Goal: Task Accomplishment & Management: Manage account settings

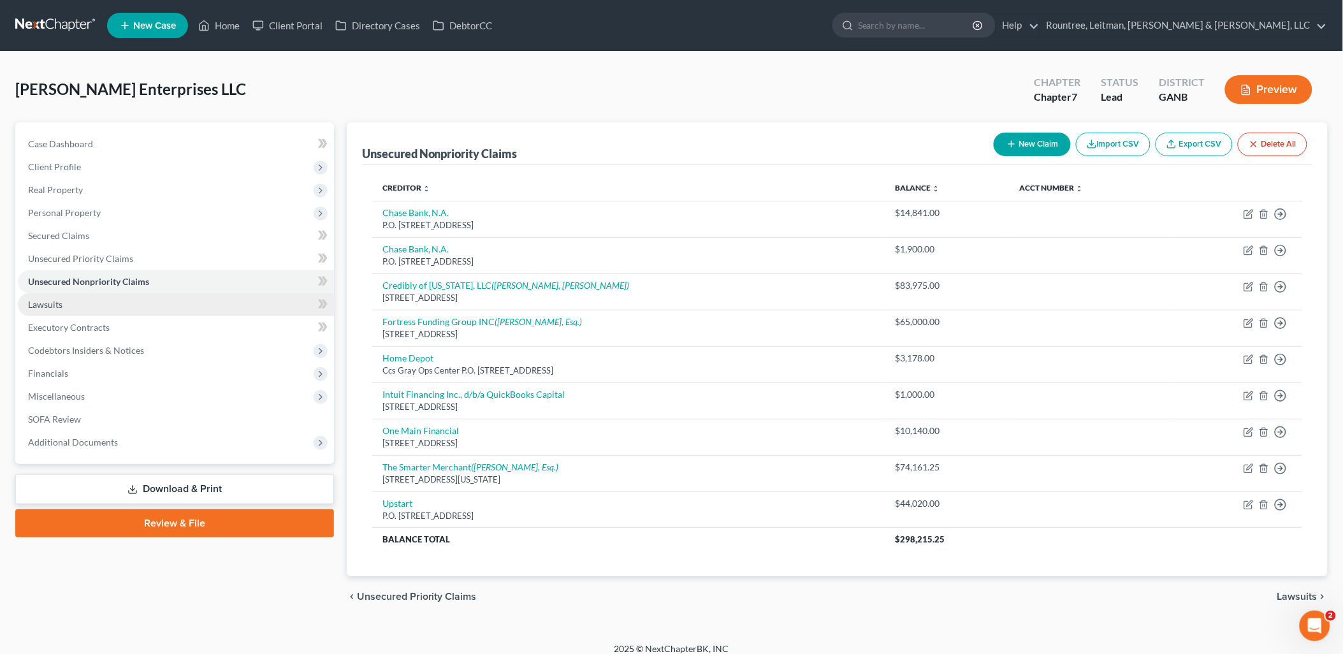
click at [122, 301] on link "Lawsuits" at bounding box center [176, 304] width 316 height 23
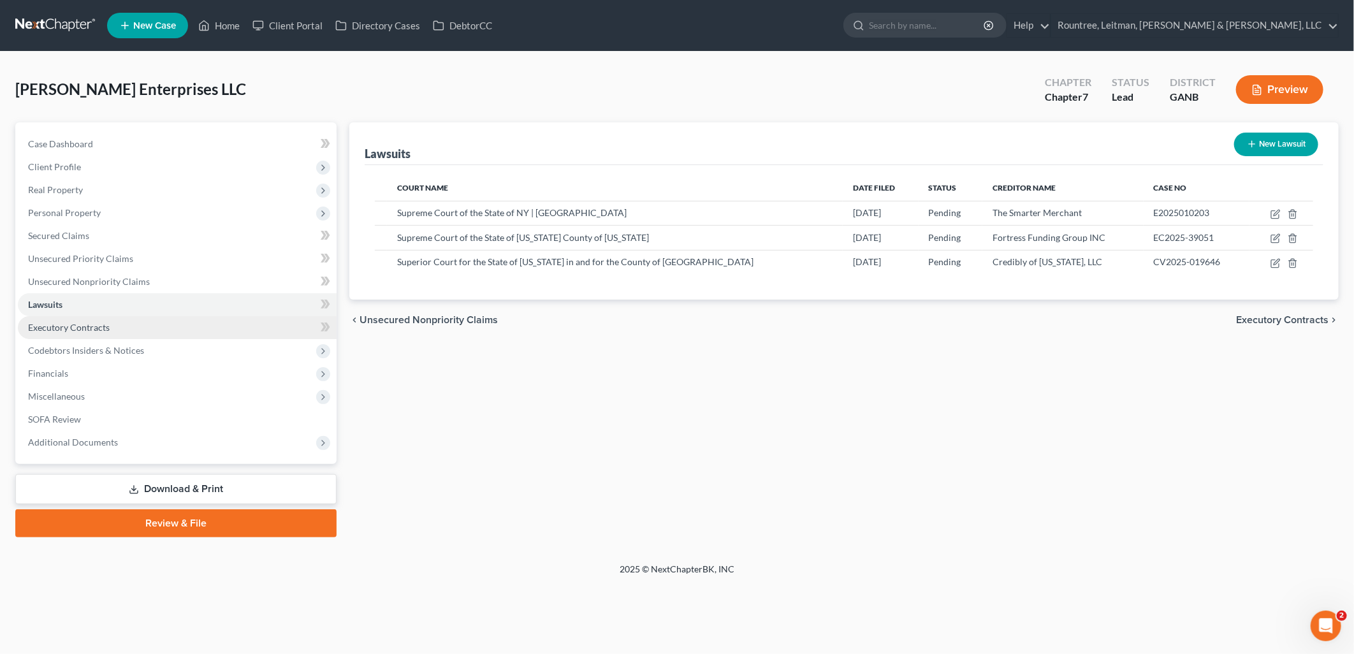
click at [134, 328] on link "Executory Contracts" at bounding box center [177, 327] width 319 height 23
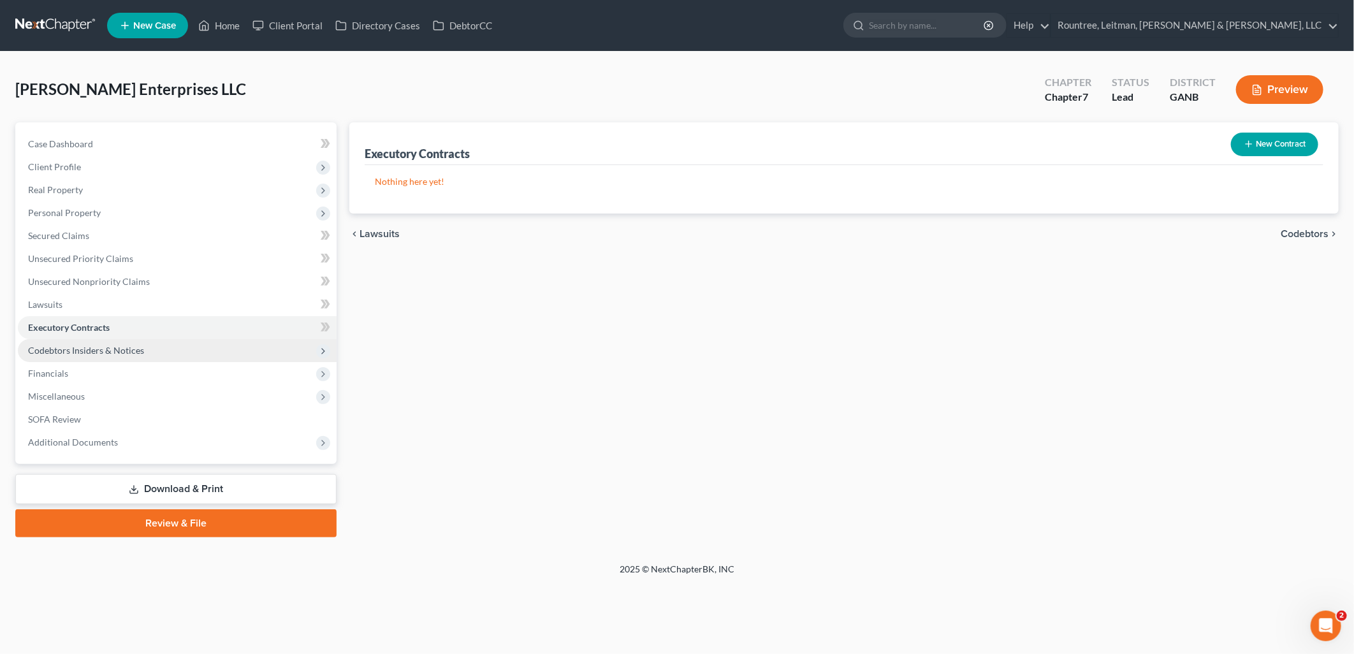
click at [138, 354] on span "Codebtors Insiders & Notices" at bounding box center [86, 350] width 116 height 11
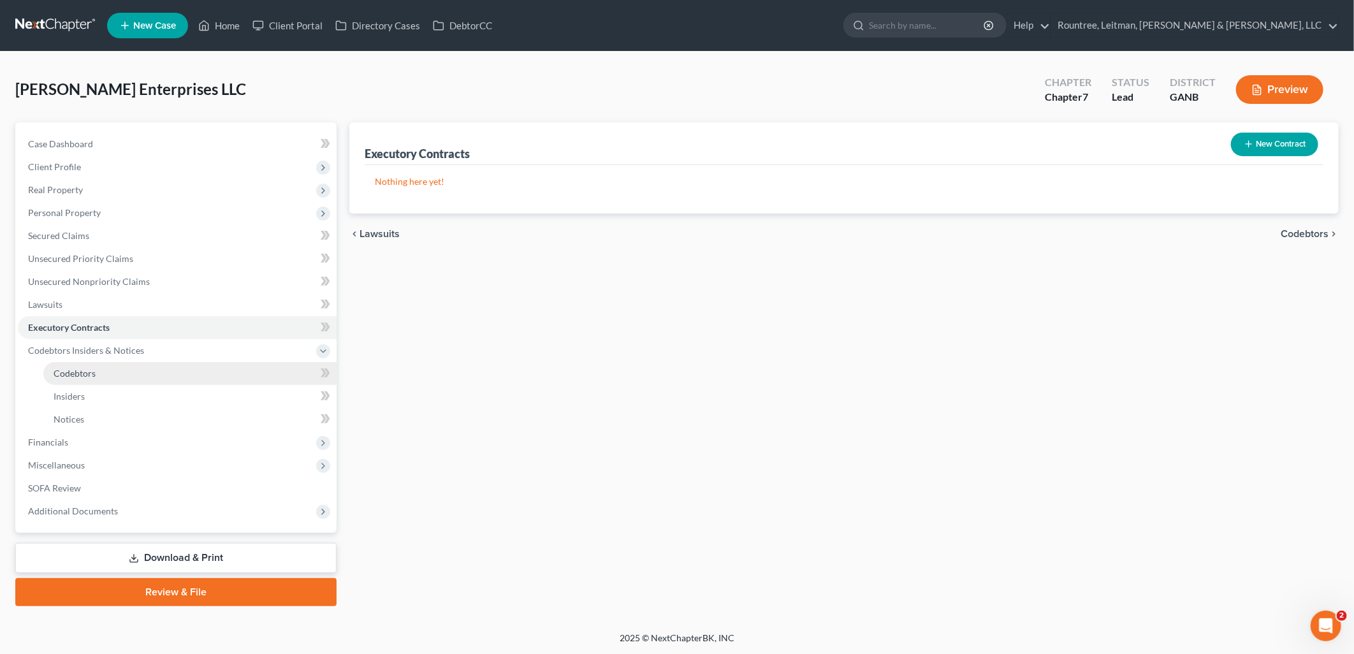
click at [135, 366] on link "Codebtors" at bounding box center [189, 373] width 293 height 23
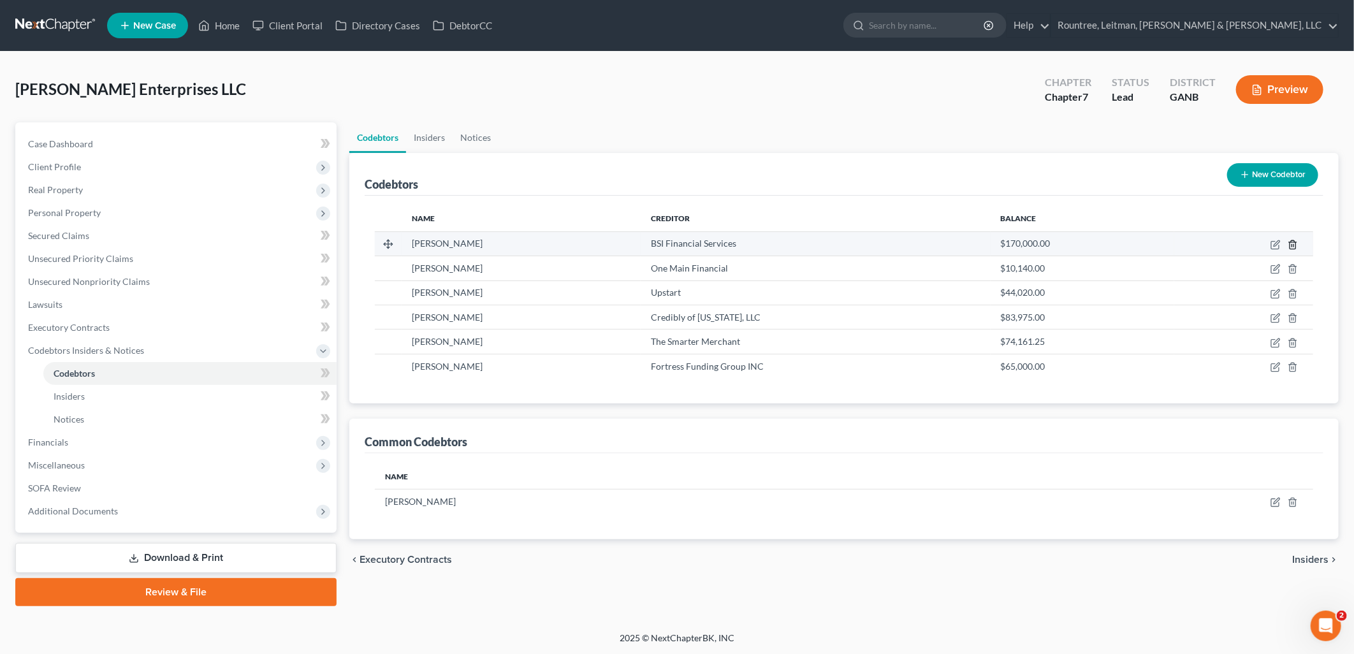
click at [1292, 244] on line "button" at bounding box center [1292, 245] width 0 height 3
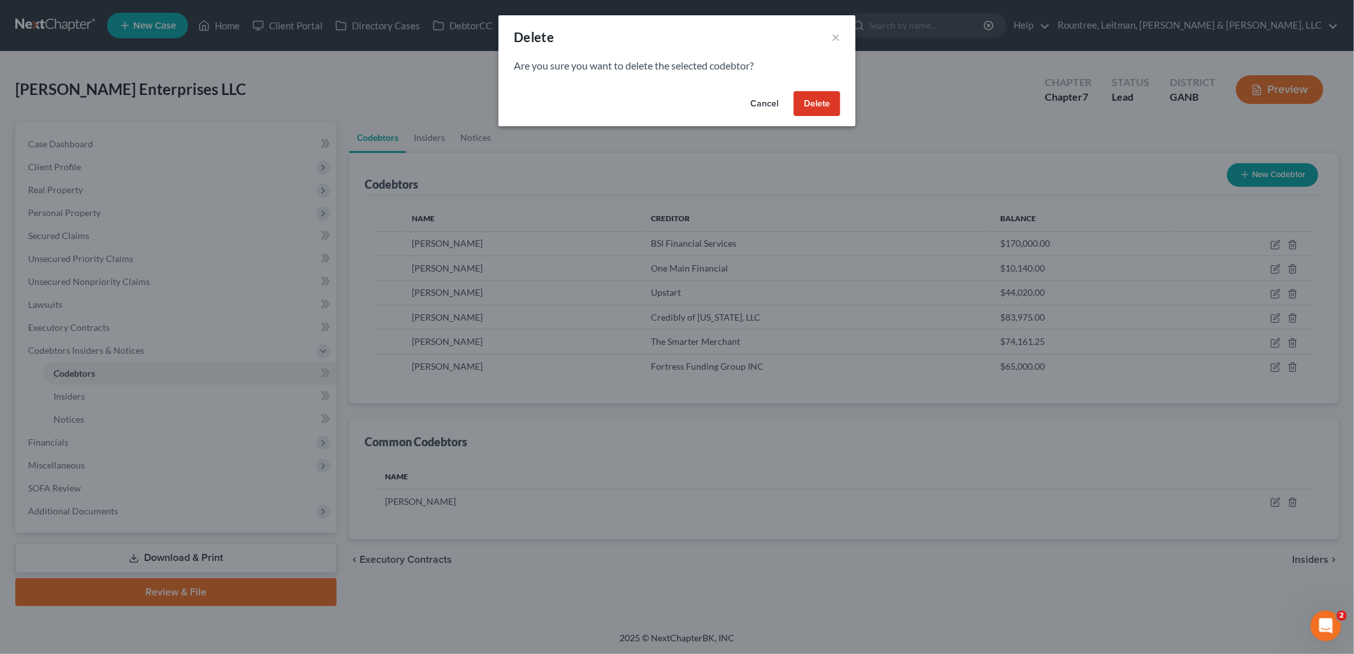
click at [825, 93] on button "Delete" at bounding box center [816, 103] width 47 height 25
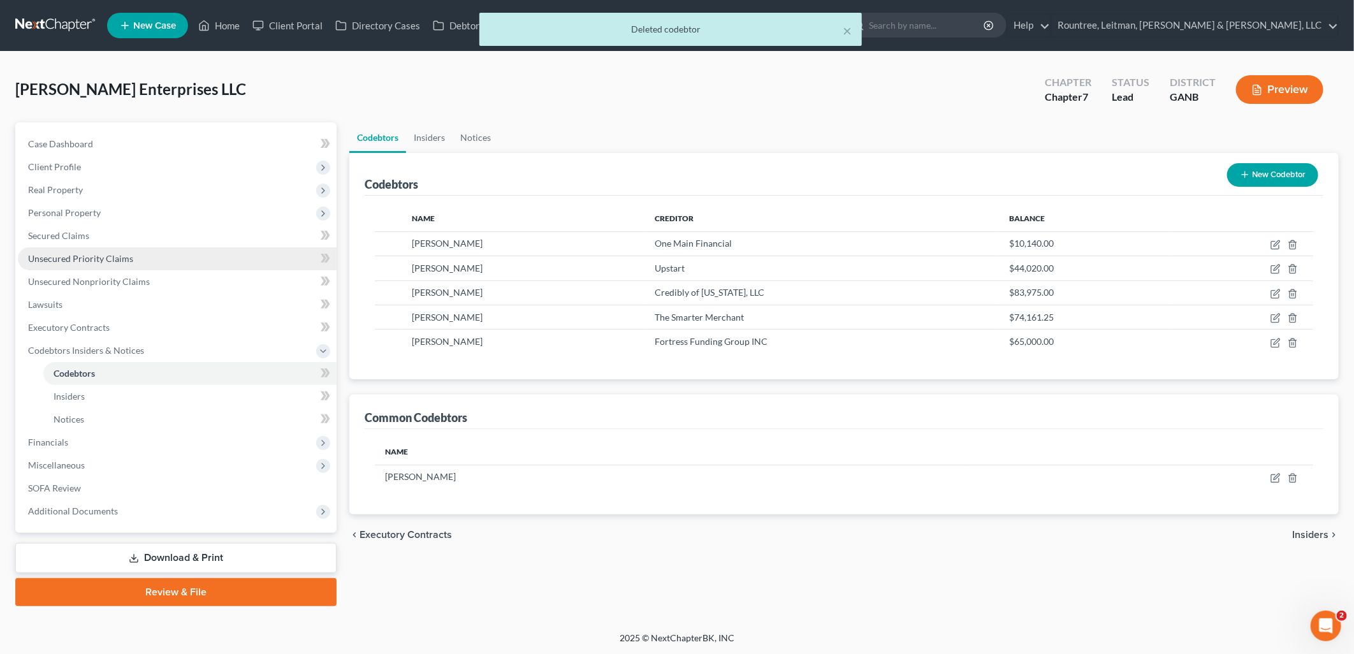
click at [224, 263] on link "Unsecured Priority Claims" at bounding box center [177, 258] width 319 height 23
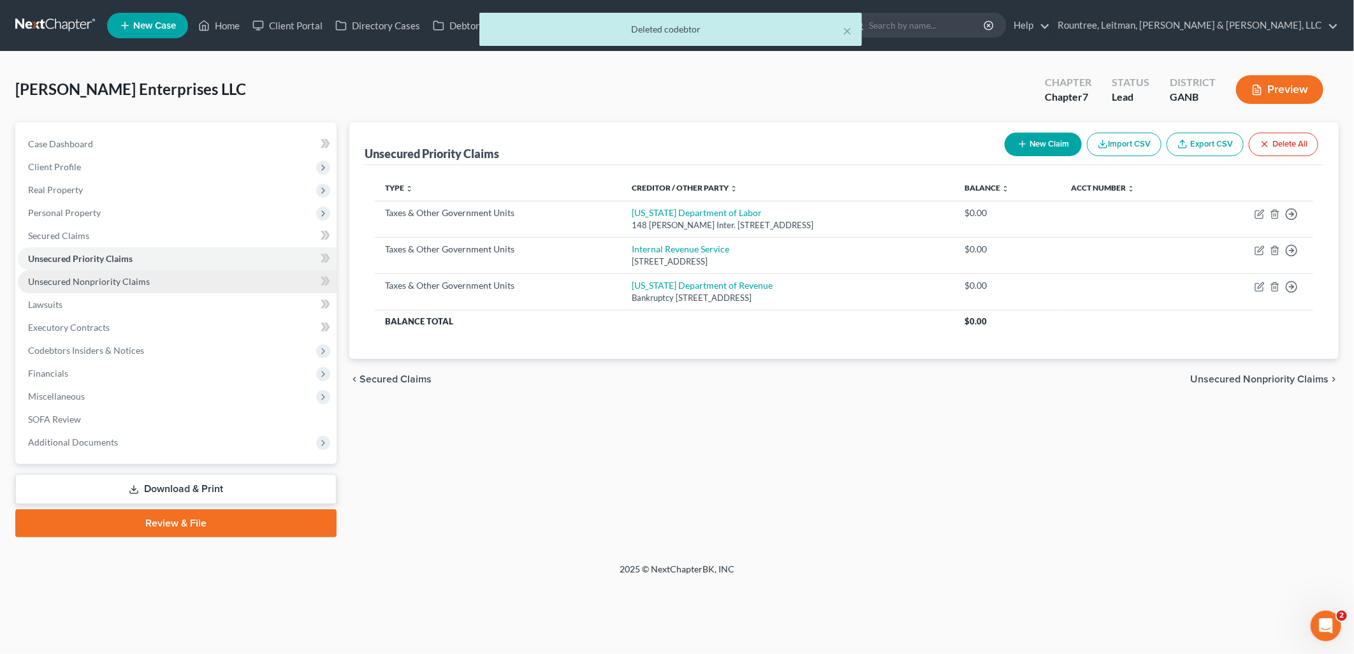
click at [206, 278] on link "Unsecured Nonpriority Claims" at bounding box center [177, 281] width 319 height 23
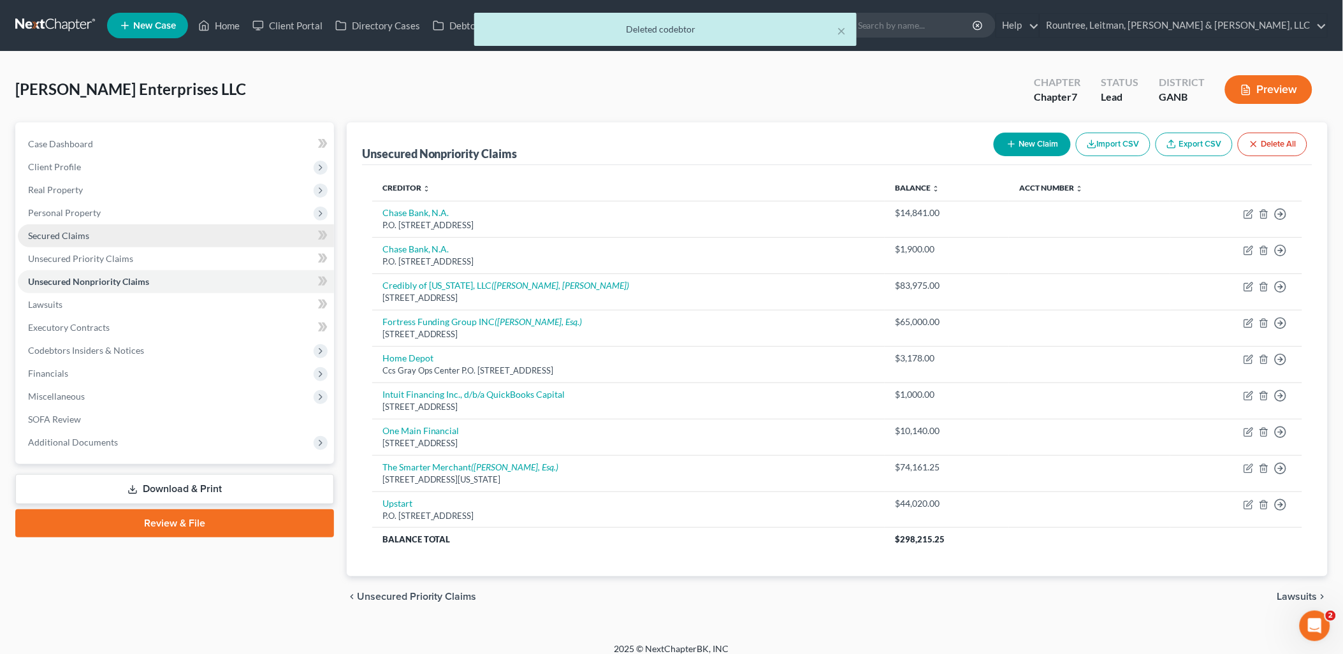
click at [153, 238] on link "Secured Claims" at bounding box center [176, 235] width 316 height 23
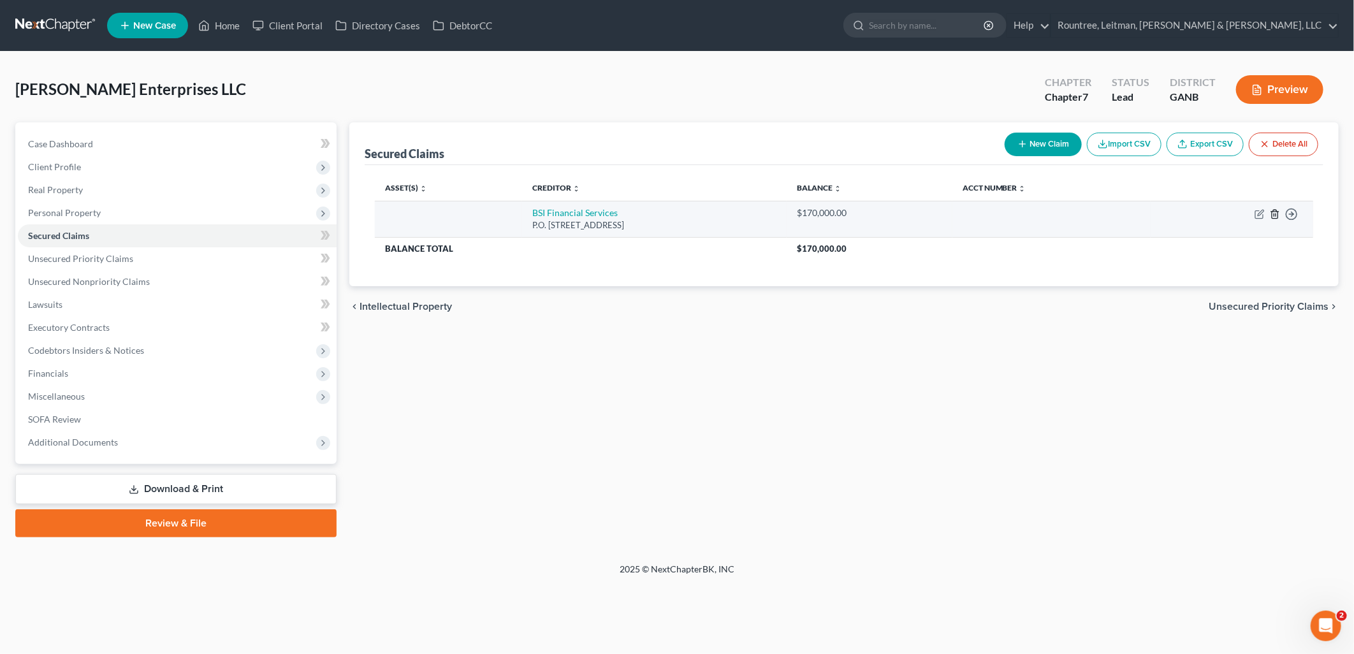
click at [1274, 215] on line "button" at bounding box center [1274, 215] width 0 height 3
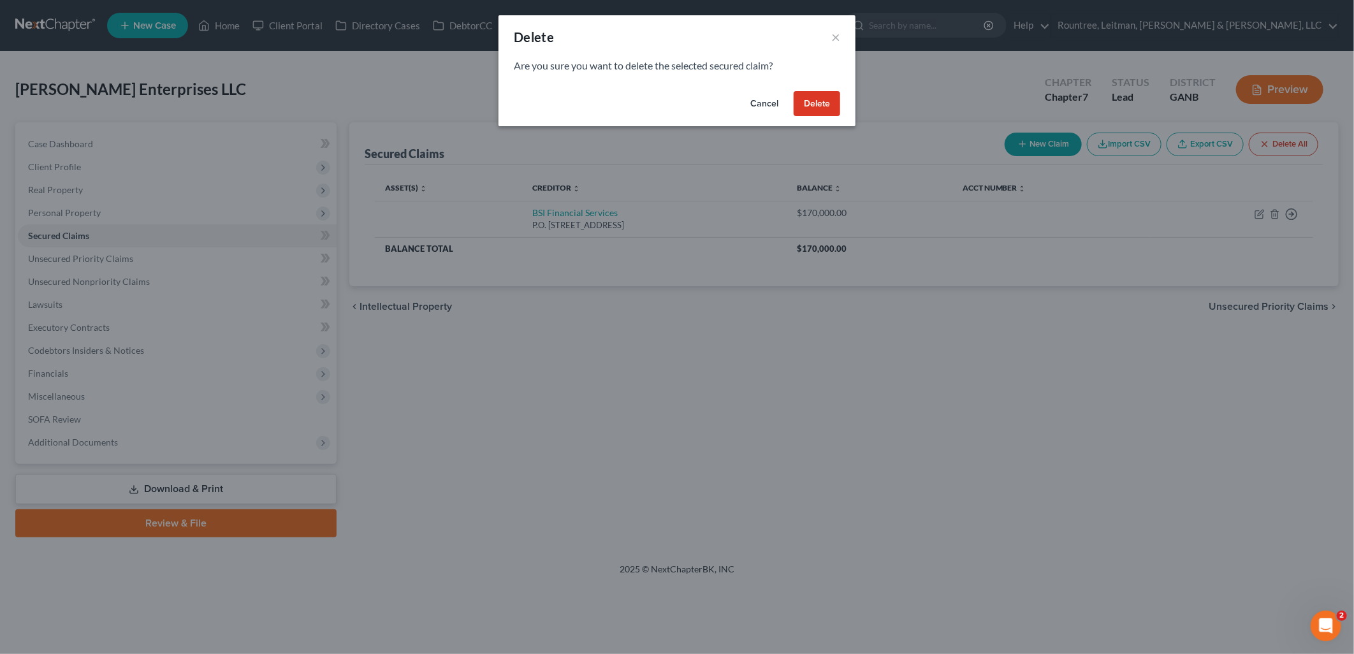
click at [816, 101] on button "Delete" at bounding box center [816, 103] width 47 height 25
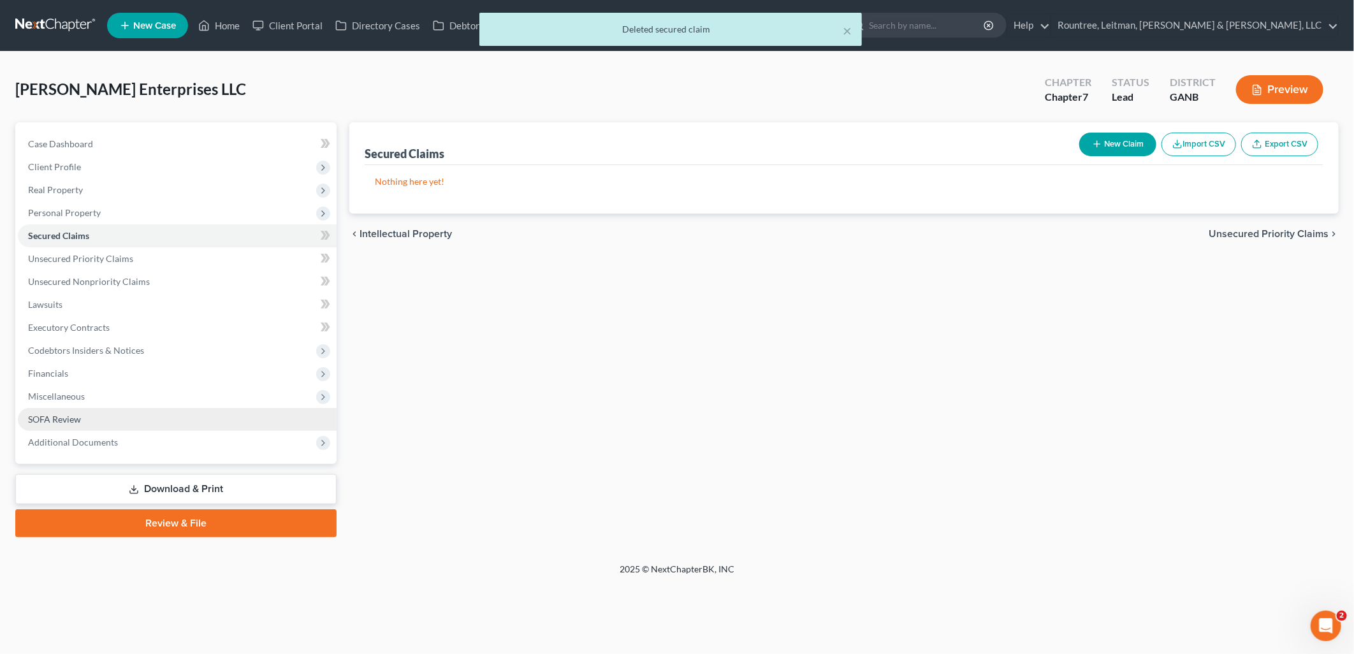
click at [113, 409] on link "SOFA Review" at bounding box center [177, 419] width 319 height 23
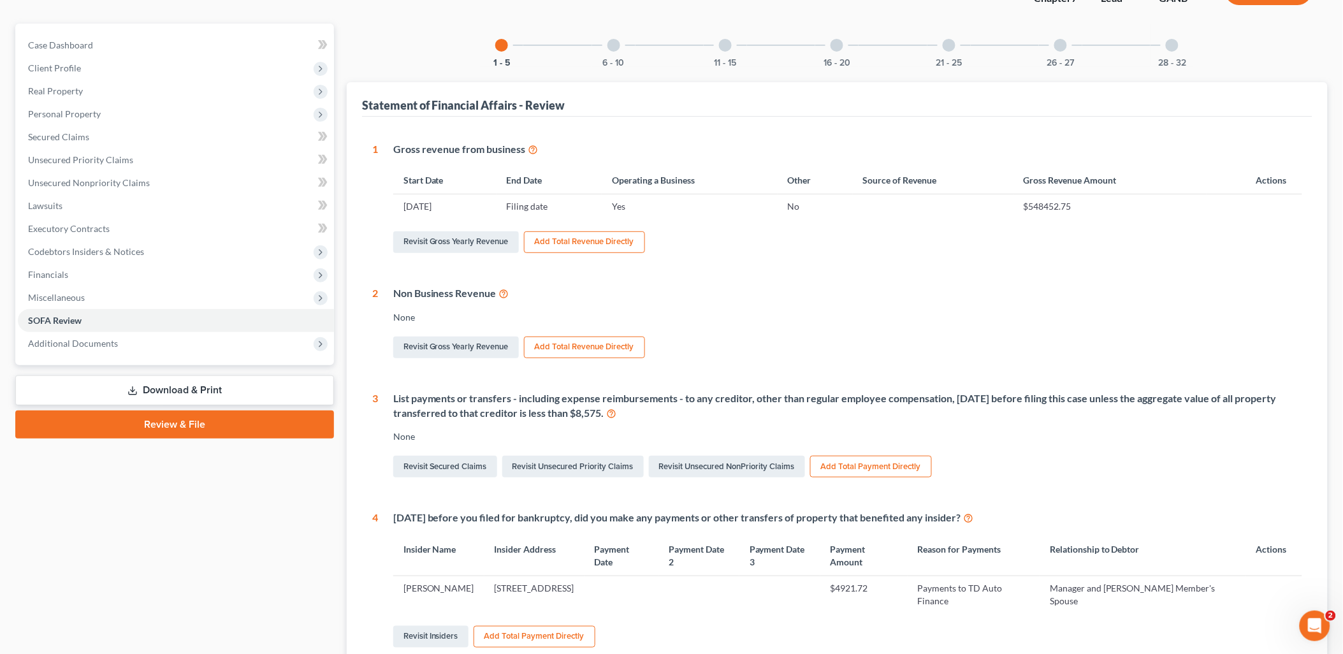
scroll to position [212, 0]
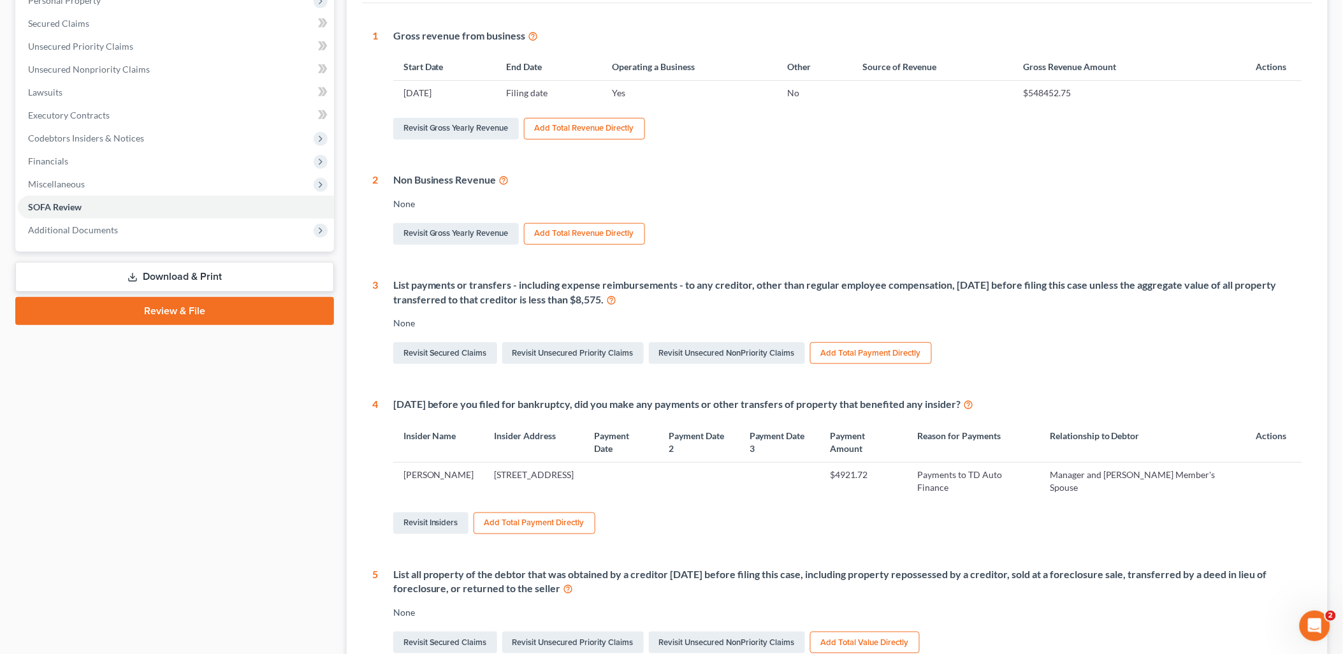
click at [857, 351] on button "Add Total Payment Directly" at bounding box center [871, 353] width 122 height 22
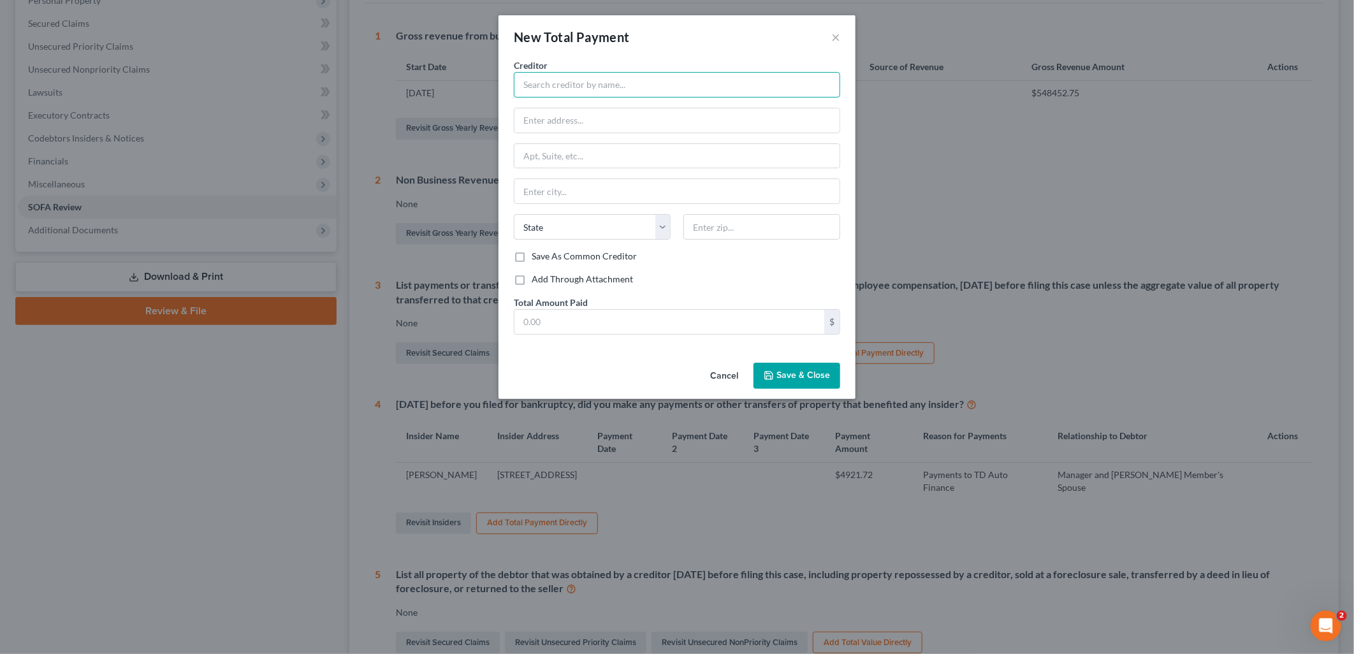
click at [563, 87] on input "text" at bounding box center [677, 84] width 326 height 25
click at [589, 88] on input "BSI" at bounding box center [677, 84] width 326 height 25
paste input "Financial Services P.O. Box 517 Titusville, PA 16354-0517"
type input "BSI Financial Services P.O. Box 517 Titusville, PA 16354-0517"
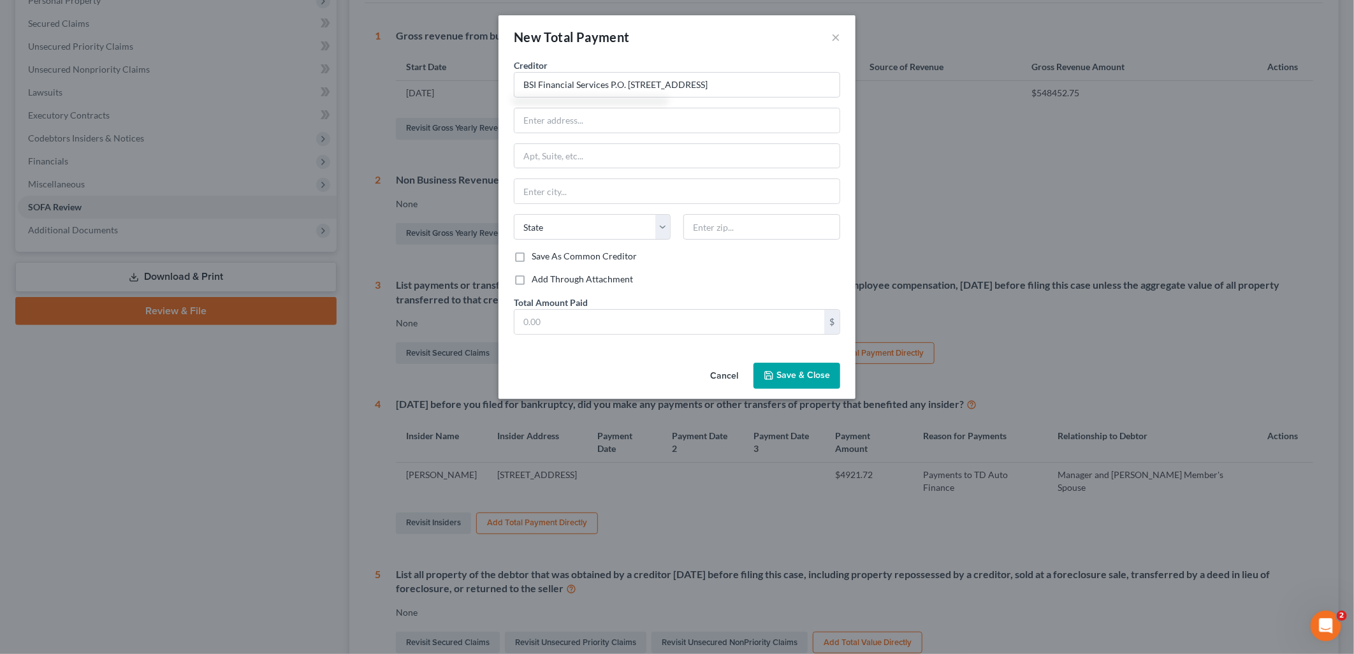
click at [760, 243] on div "State AL AK AR AZ CA CO CT DE DC FL GA GU HI ID IL IN IA KS KY LA ME MD MA MI M…" at bounding box center [676, 232] width 339 height 36
click at [755, 229] on input "text" at bounding box center [761, 226] width 157 height 25
type input "16354"
type input "Titusville"
select select "39"
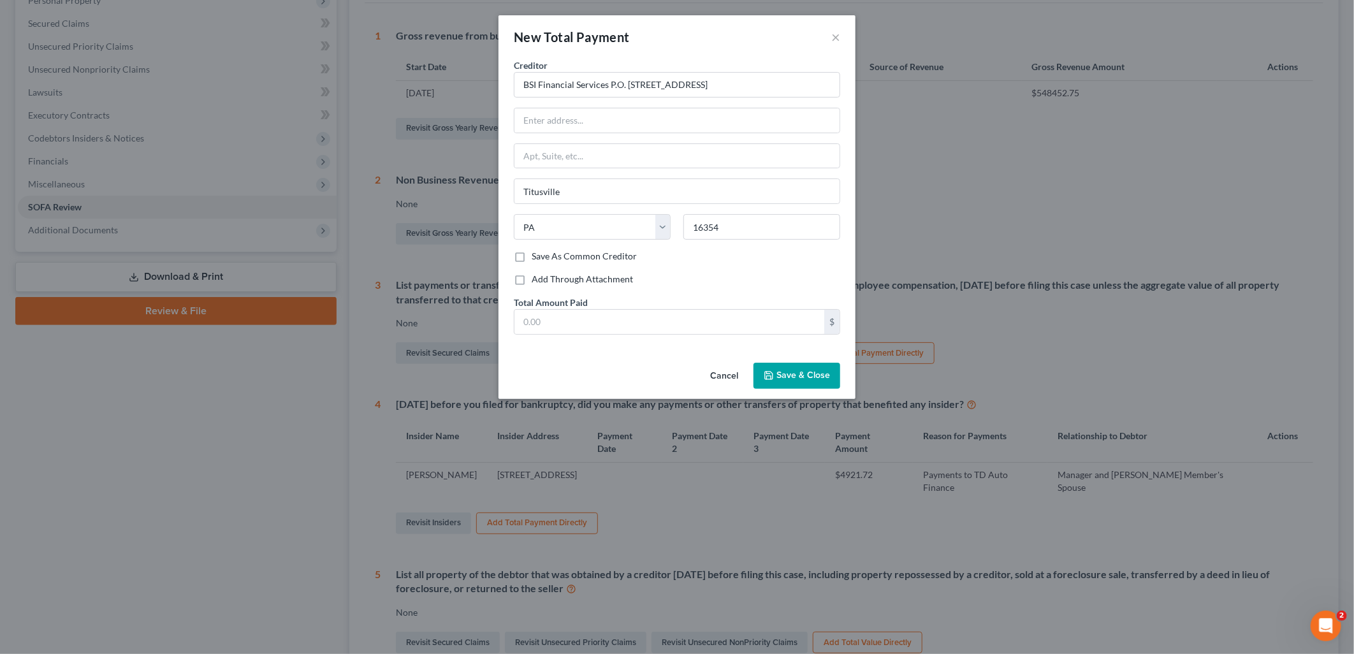
click at [677, 275] on div "Add Through Attachment" at bounding box center [677, 279] width 326 height 13
click at [778, 262] on div "Save As Common Creditor" at bounding box center [677, 256] width 326 height 13
drag, startPoint x: 792, startPoint y: 79, endPoint x: 658, endPoint y: 87, distance: 133.5
click at [658, 87] on input "BSI Financial Services P.O. Box 517 Titusville, PA 16354-0517" at bounding box center [677, 84] width 326 height 25
drag, startPoint x: 658, startPoint y: 81, endPoint x: 609, endPoint y: 83, distance: 49.8
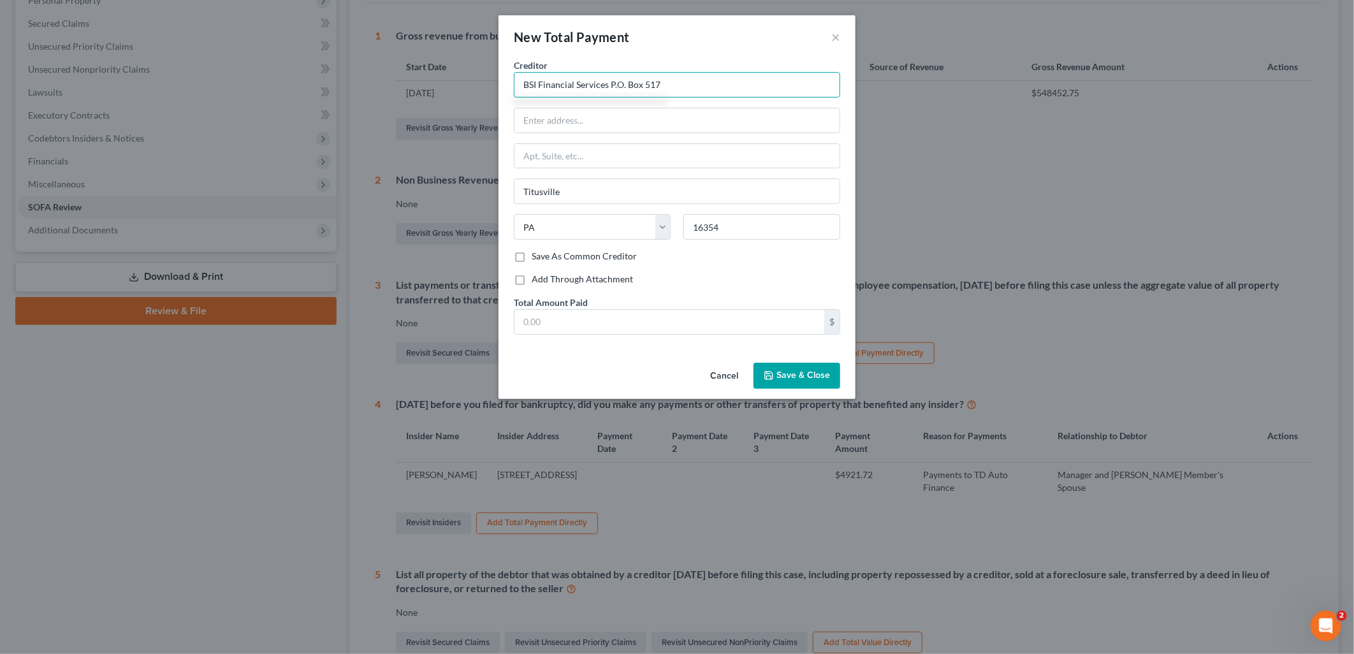
click at [609, 83] on input "BSI Financial Services P.O. Box 517" at bounding box center [677, 84] width 326 height 25
type input "BSI Financial Services"
type input "P.O. Box 517"
type input "BSI Financial Services"
type input "P.O. Box 517"
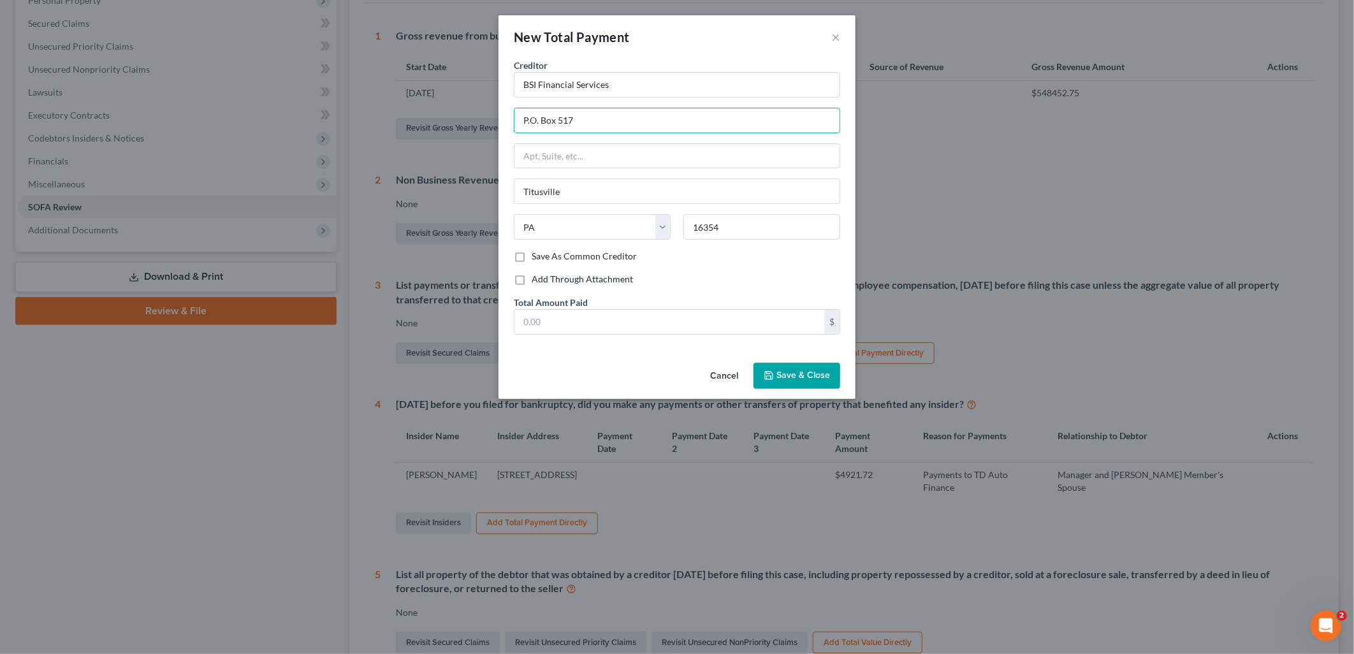
click at [685, 27] on div "New Total Payment ×" at bounding box center [676, 36] width 357 height 43
click at [672, 280] on div "Add Through Attachment" at bounding box center [677, 279] width 326 height 13
click at [646, 311] on input "text" at bounding box center [669, 322] width 310 height 24
type input "170,000"
click at [793, 385] on button "Save & Close" at bounding box center [796, 376] width 87 height 27
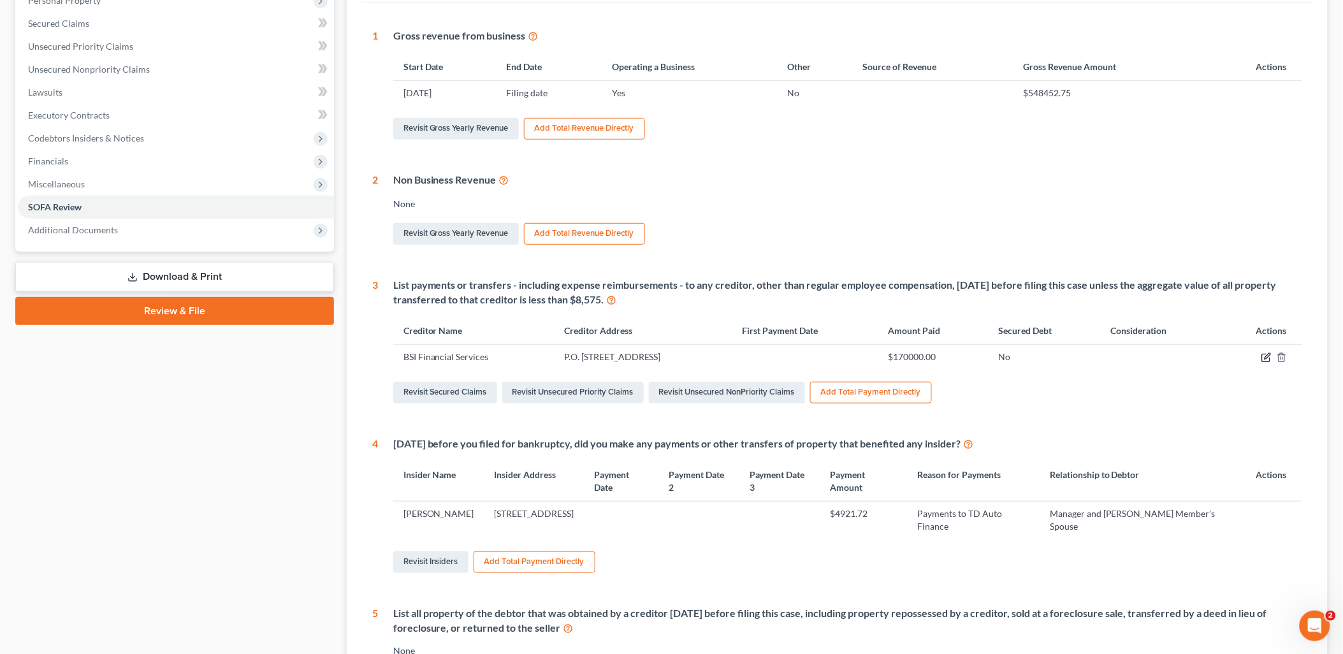
click at [1266, 356] on icon "button" at bounding box center [1267, 357] width 6 height 6
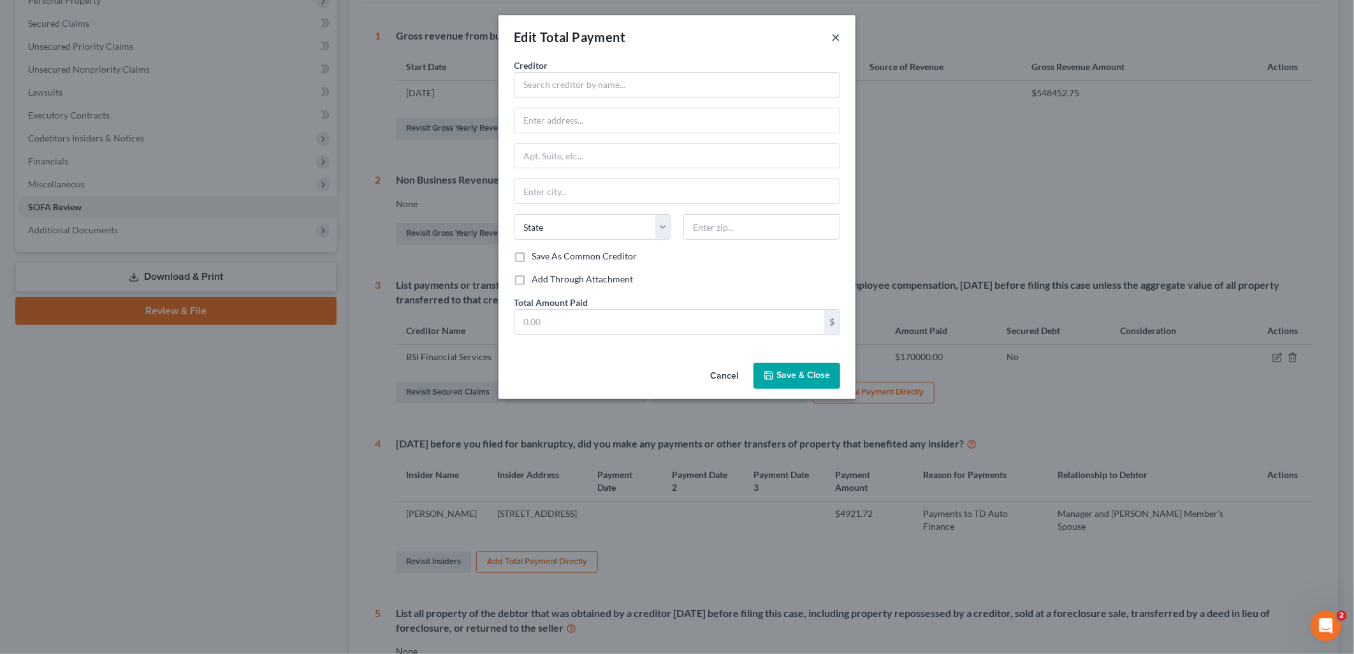
click at [839, 40] on button "×" at bounding box center [835, 36] width 9 height 15
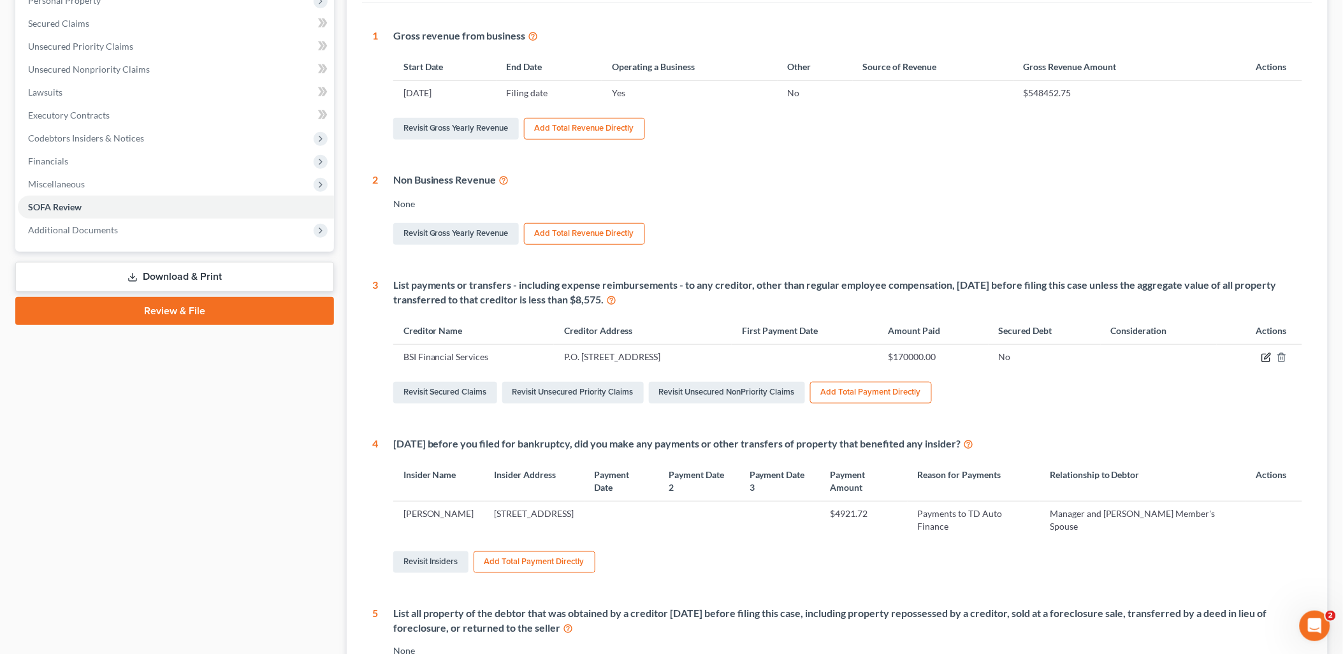
click at [1264, 360] on icon "button" at bounding box center [1266, 357] width 10 height 10
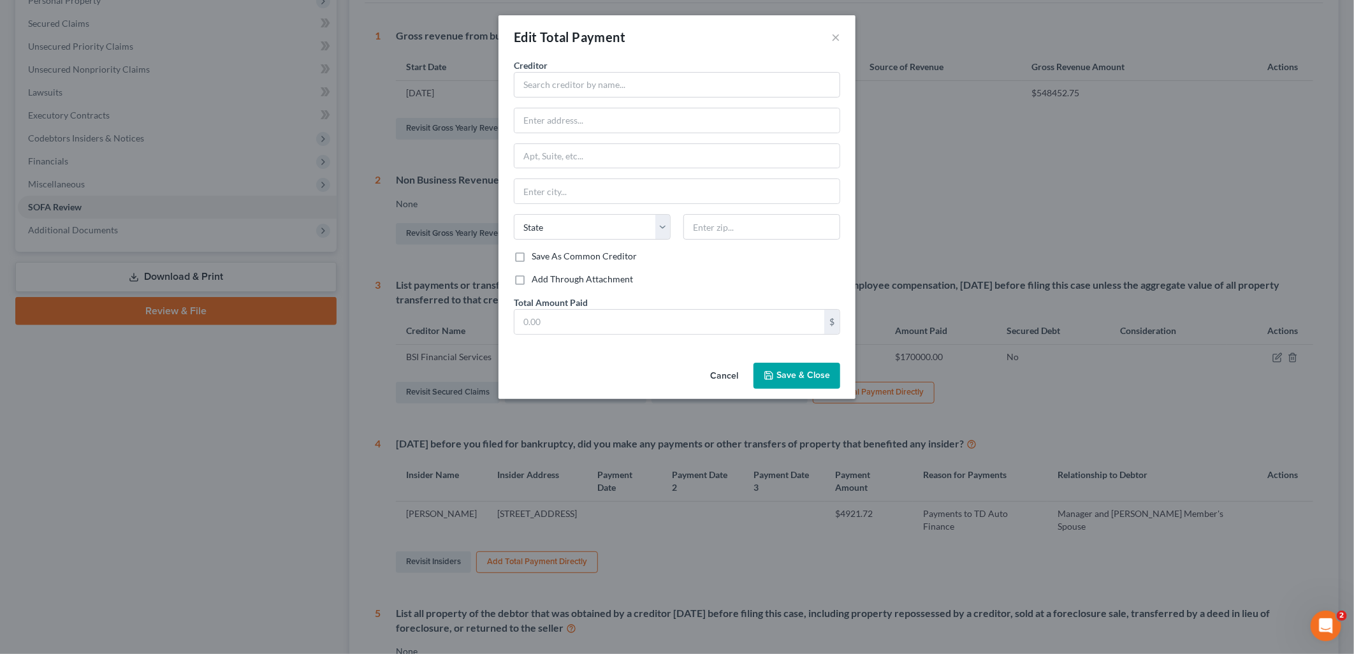
click at [728, 372] on button "Cancel" at bounding box center [724, 376] width 48 height 25
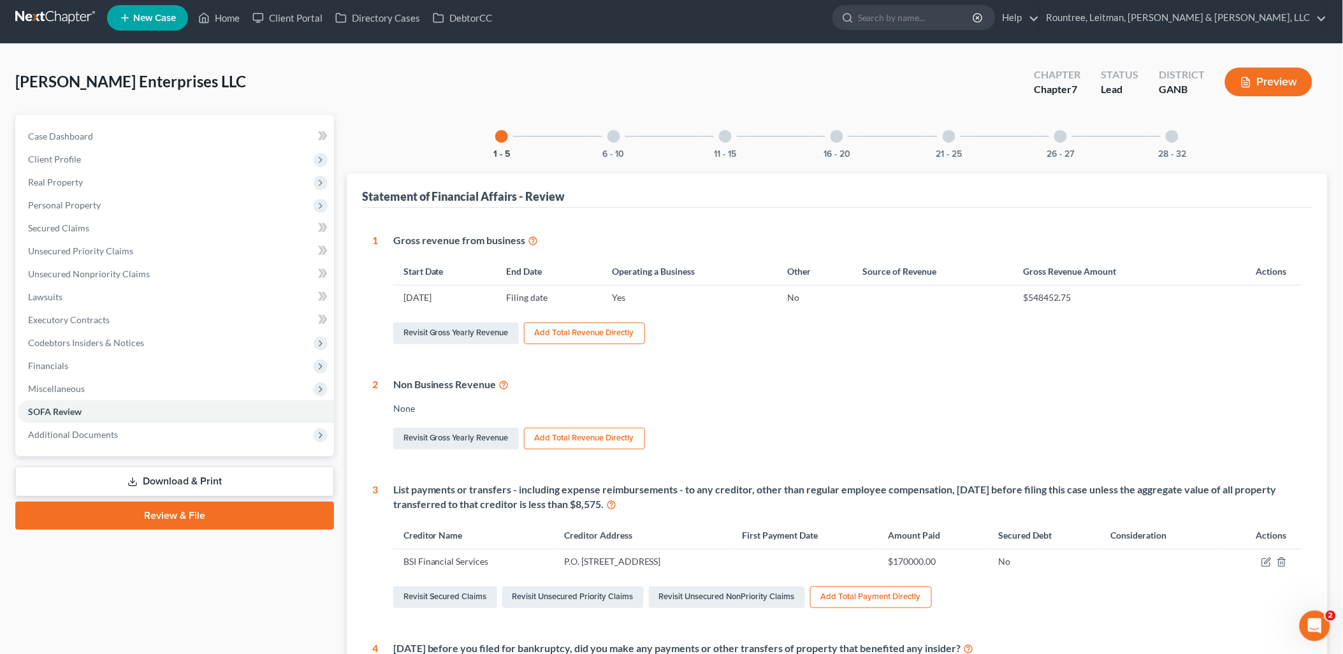
scroll to position [0, 0]
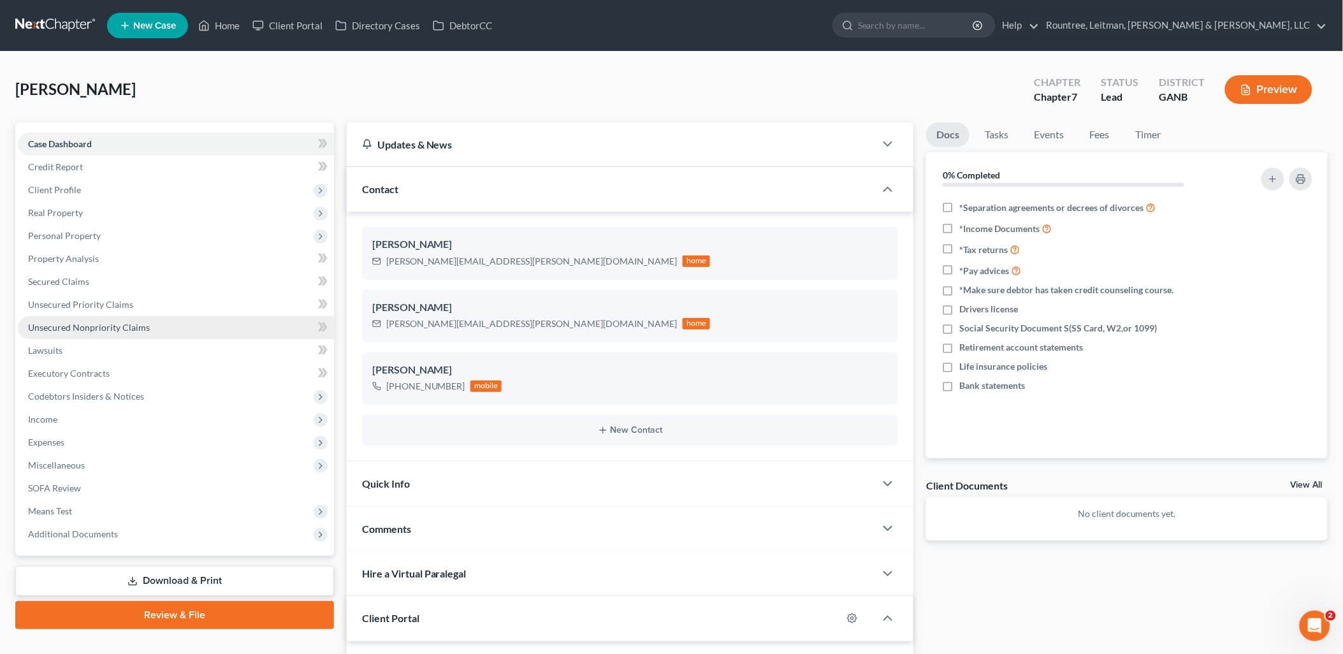
click at [174, 331] on link "Unsecured Nonpriority Claims" at bounding box center [176, 327] width 316 height 23
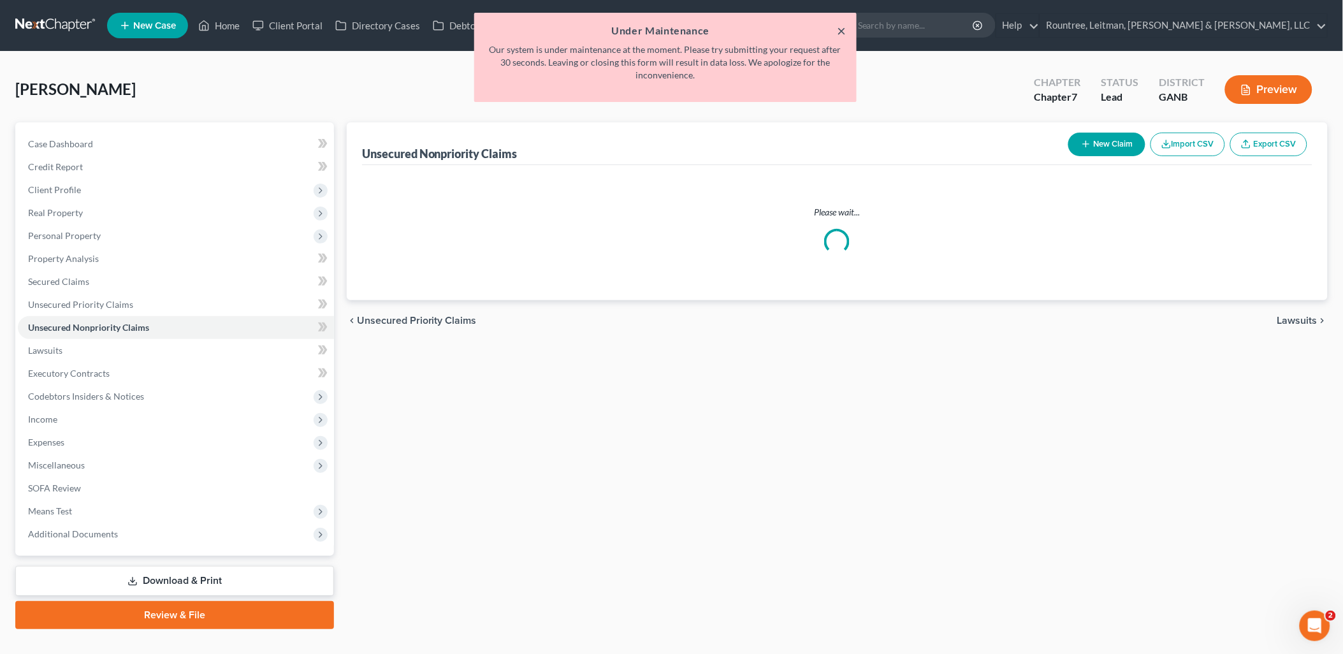
click at [841, 23] on button "×" at bounding box center [841, 30] width 9 height 15
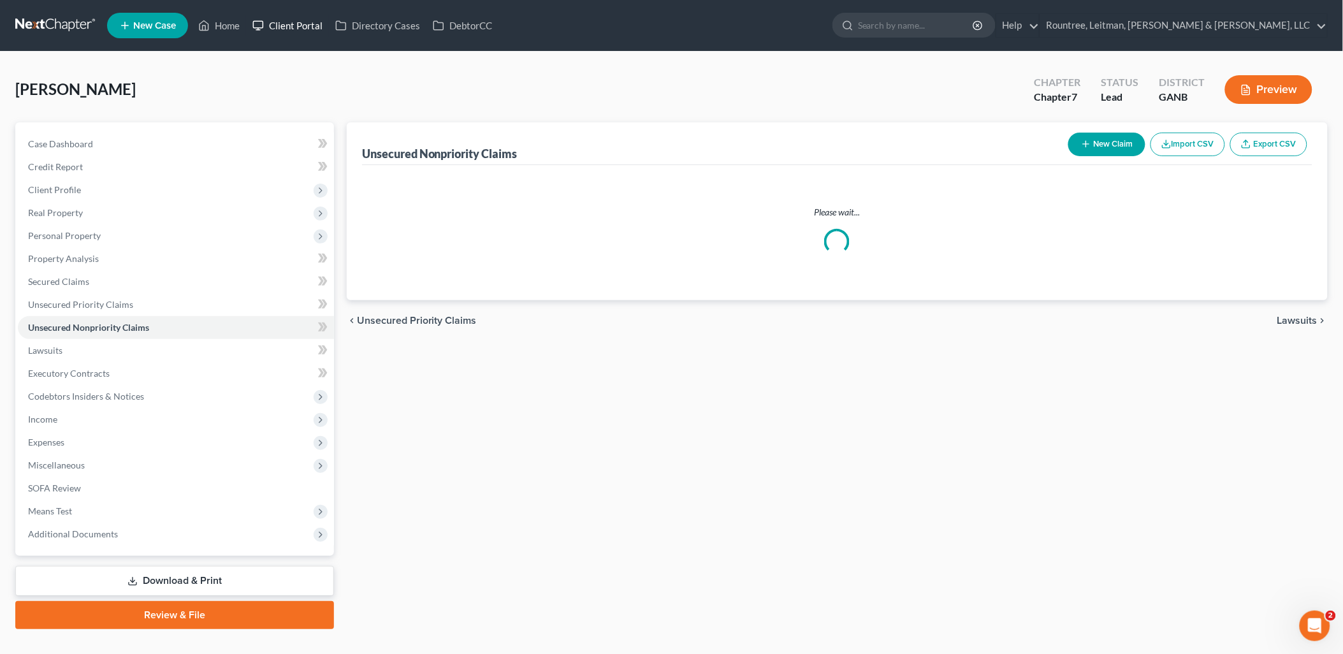
click at [281, 29] on link "Client Portal" at bounding box center [287, 25] width 83 height 23
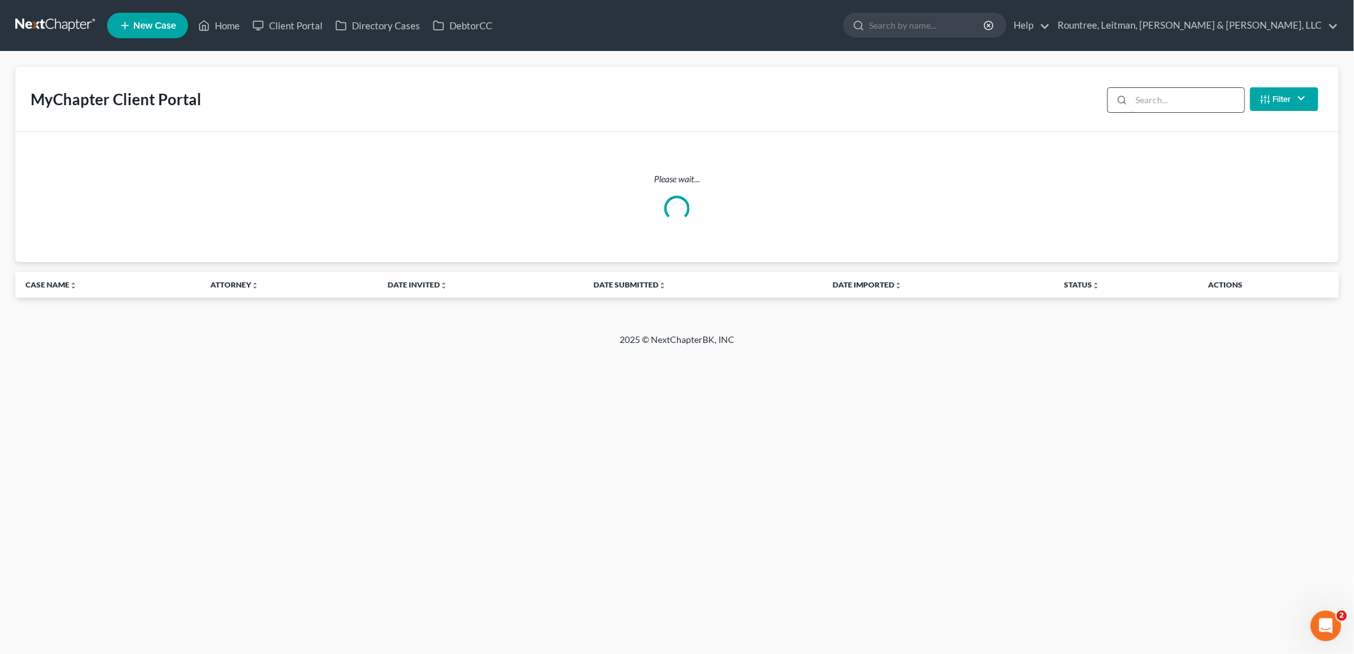
click at [1188, 104] on input "search" at bounding box center [1187, 100] width 113 height 24
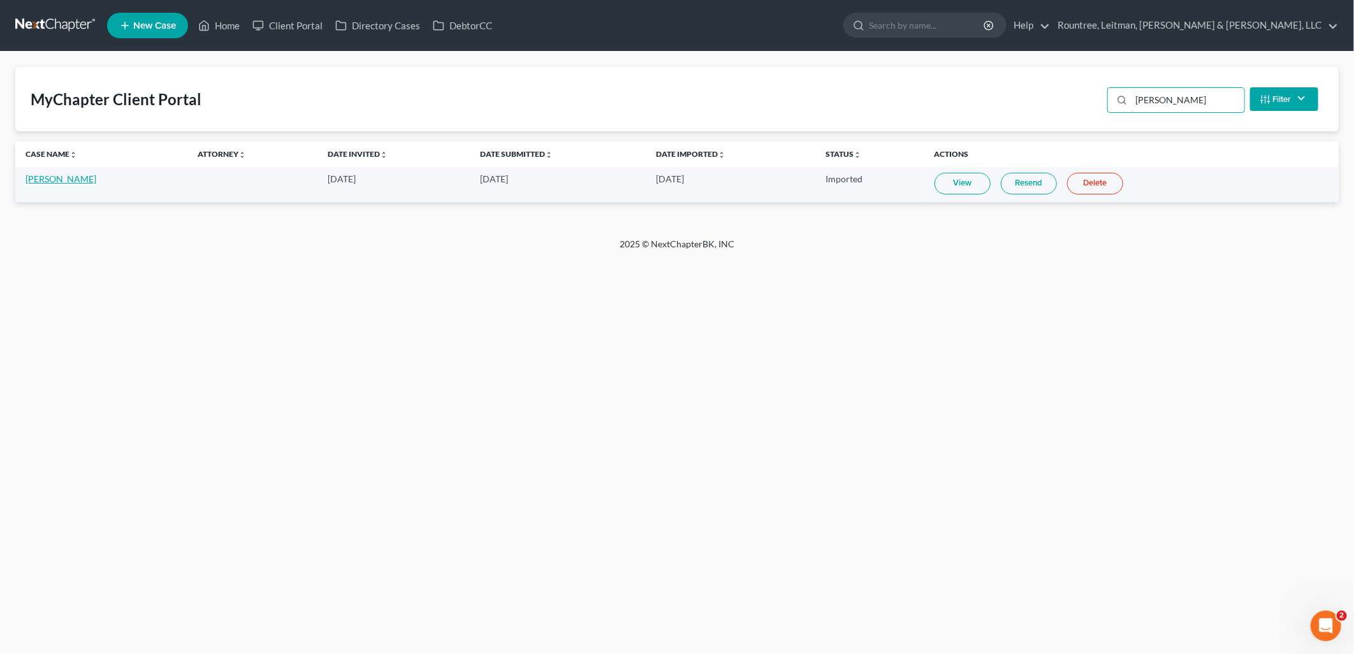
type input "jamal"
click at [66, 182] on link "Jamal Williams" at bounding box center [60, 178] width 71 height 11
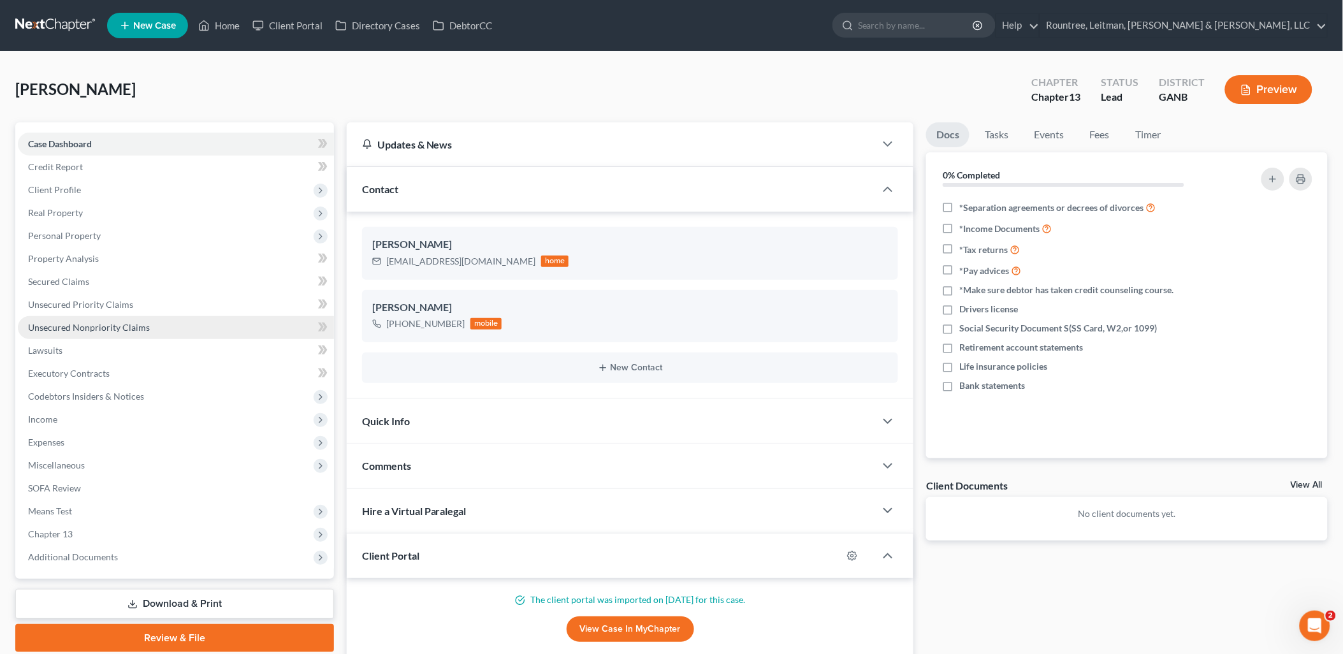
click at [174, 324] on link "Unsecured Nonpriority Claims" at bounding box center [176, 327] width 316 height 23
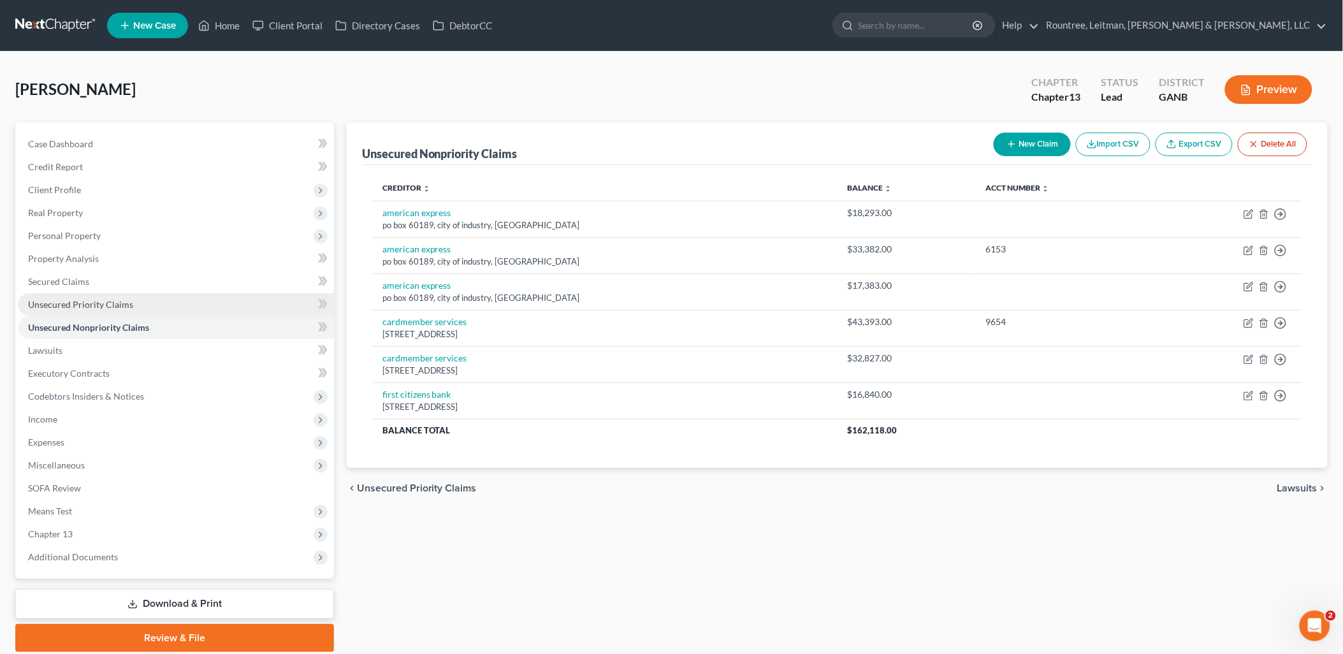
click at [187, 308] on link "Unsecured Priority Claims" at bounding box center [176, 304] width 316 height 23
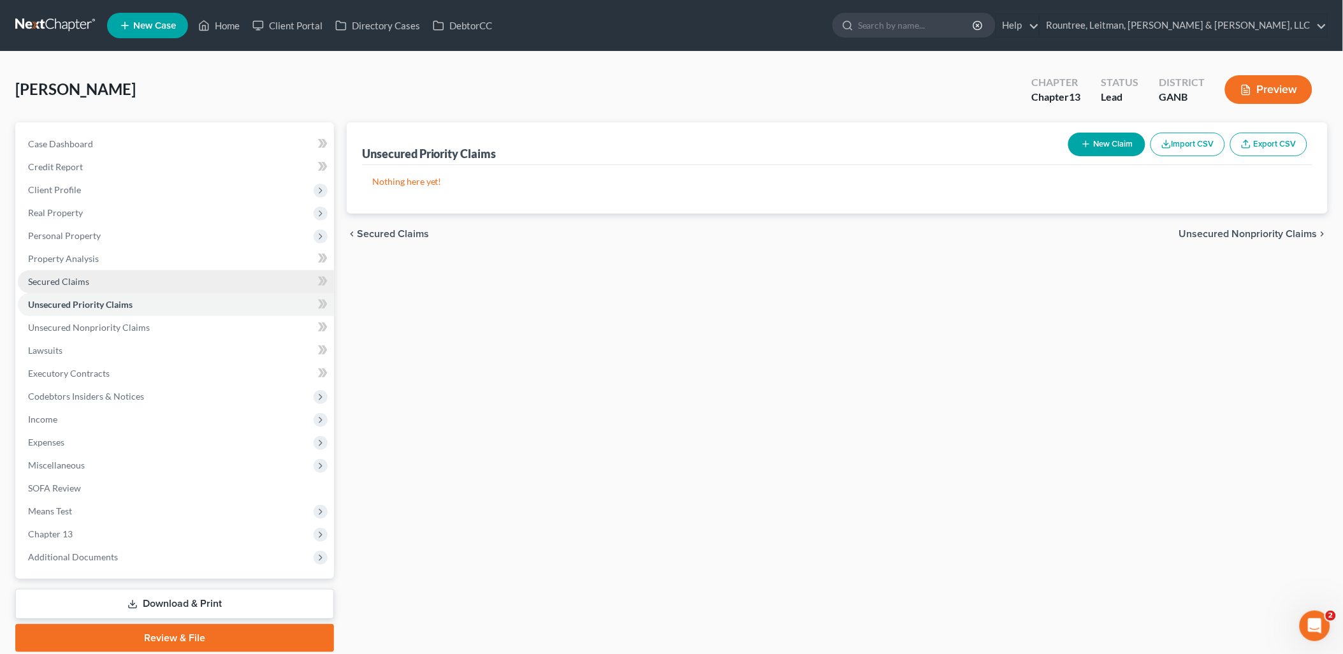
click at [161, 286] on link "Secured Claims" at bounding box center [176, 281] width 316 height 23
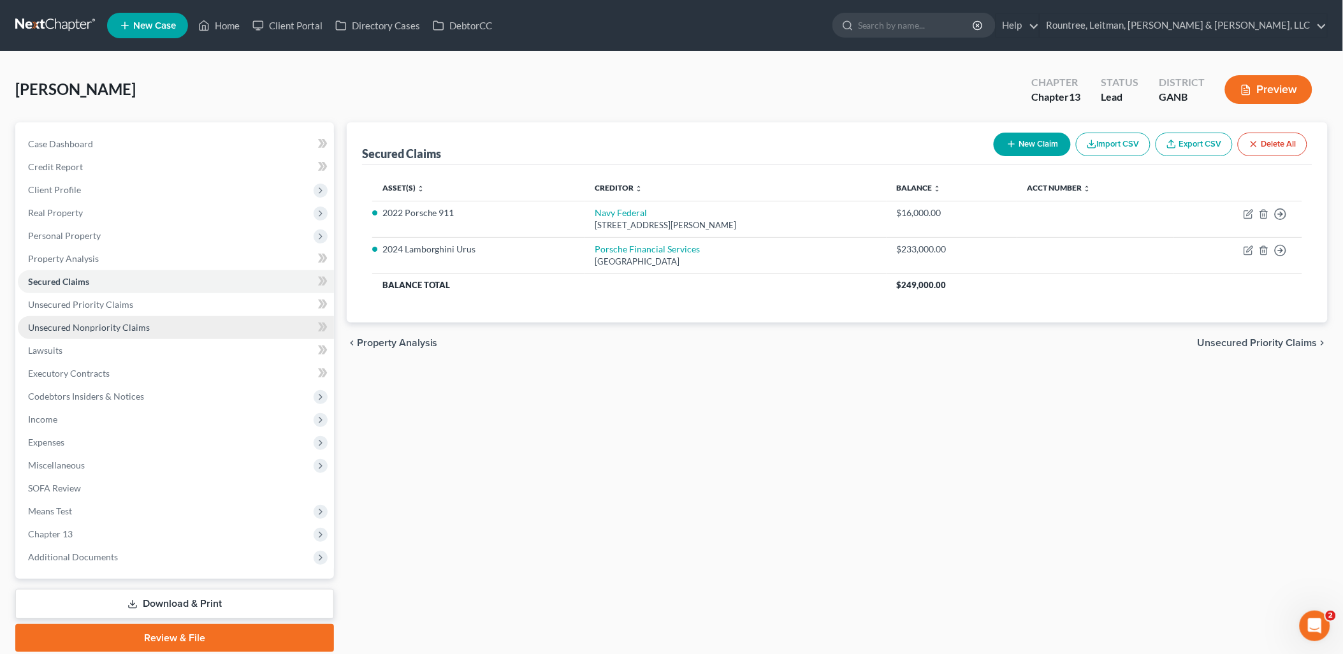
click at [133, 316] on link "Unsecured Nonpriority Claims" at bounding box center [176, 327] width 316 height 23
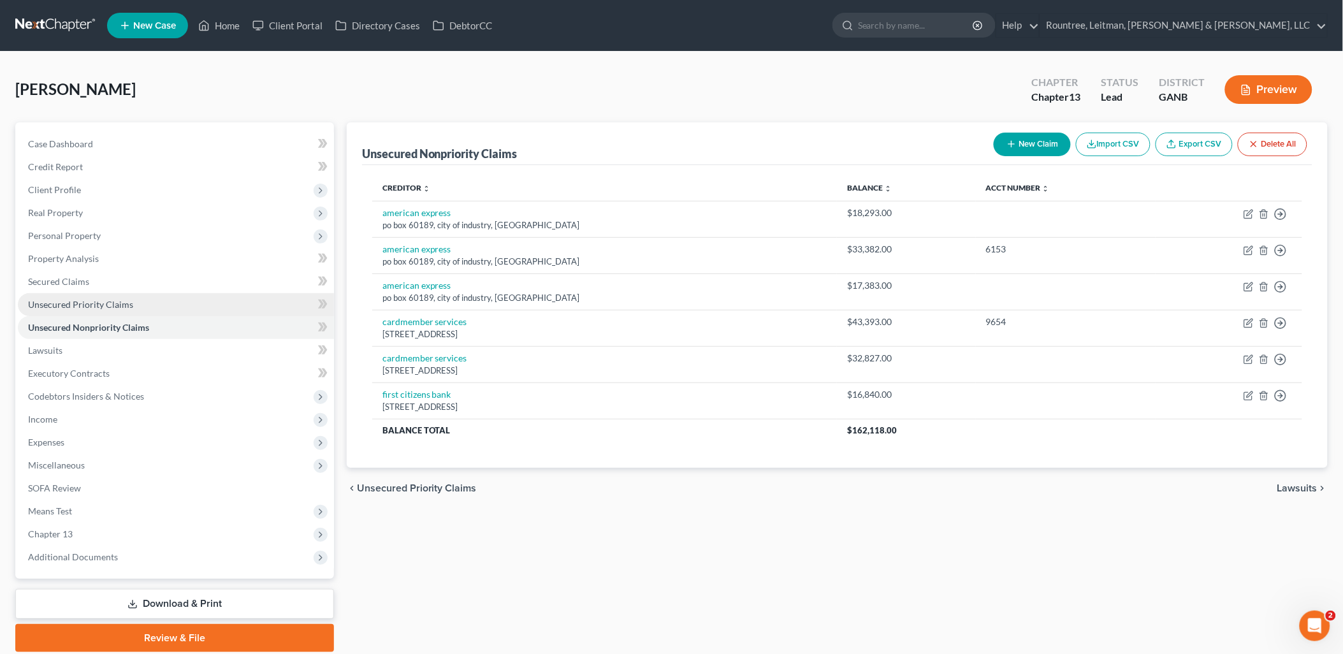
click at [132, 303] on link "Unsecured Priority Claims" at bounding box center [176, 304] width 316 height 23
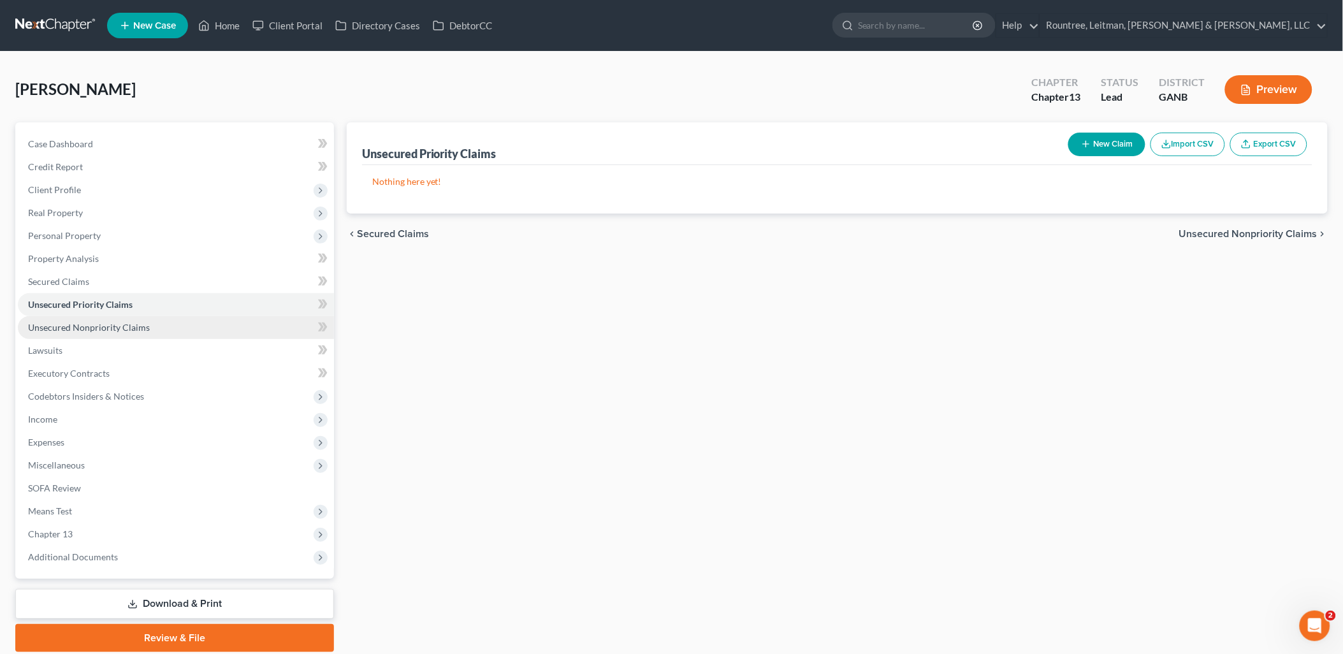
click at [137, 322] on span "Unsecured Nonpriority Claims" at bounding box center [89, 327] width 122 height 11
